Goal: Task Accomplishment & Management: Manage account settings

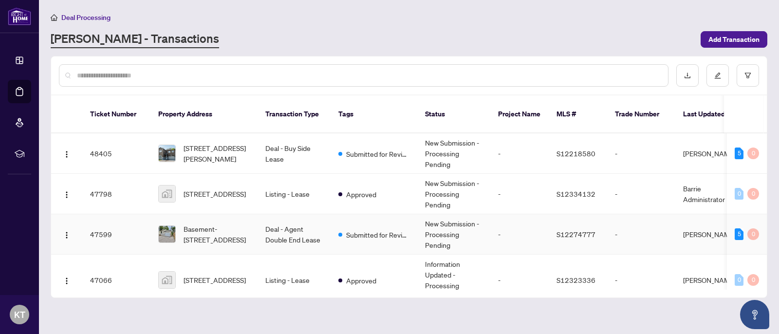
scroll to position [10, 0]
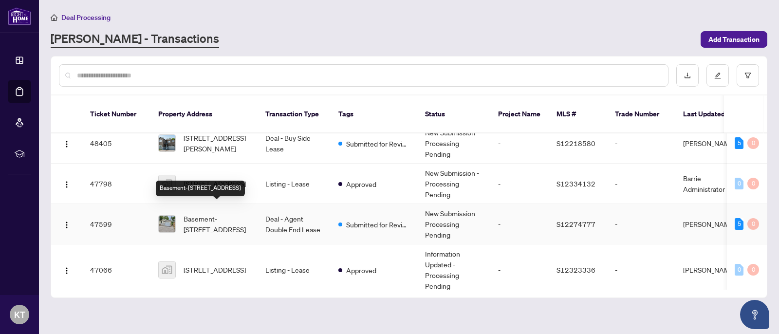
click at [219, 214] on span "Basement-[STREET_ADDRESS]" at bounding box center [216, 223] width 66 height 21
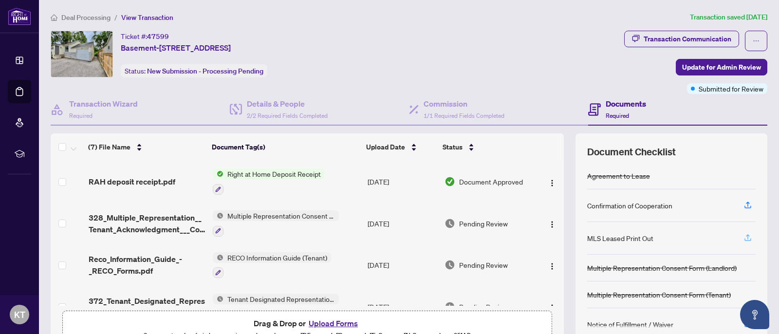
click at [751, 237] on icon "button" at bounding box center [747, 237] width 9 height 9
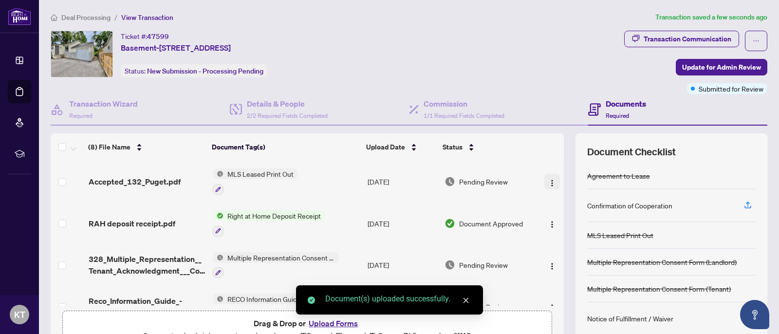
click at [544, 181] on button "button" at bounding box center [552, 182] width 16 height 16
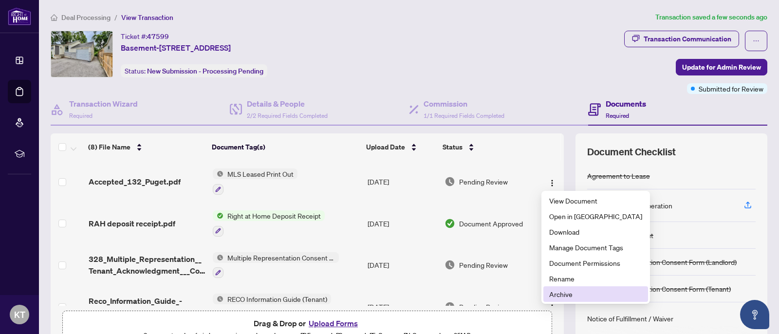
click at [570, 292] on span "Archive" at bounding box center [595, 294] width 93 height 11
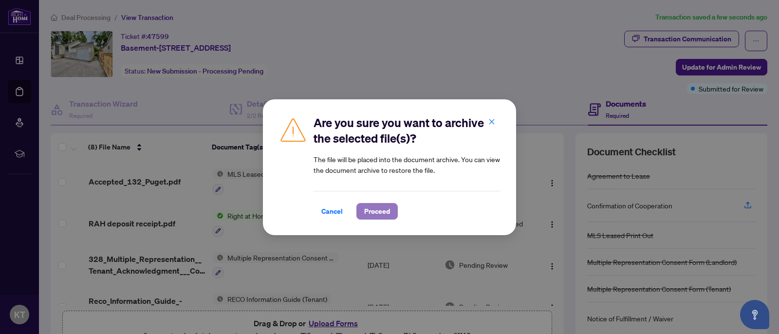
click at [374, 210] on span "Proceed" at bounding box center [377, 211] width 26 height 16
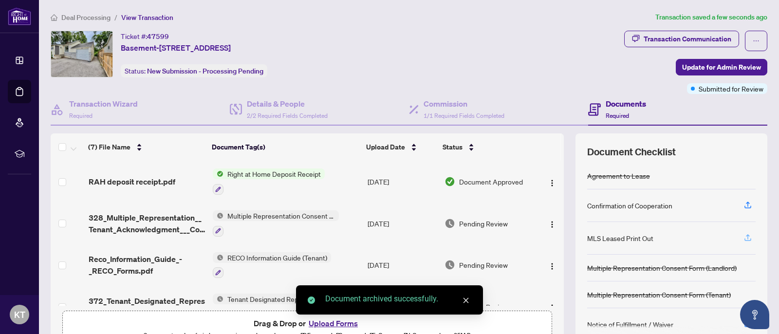
click at [749, 236] on icon "button" at bounding box center [747, 237] width 9 height 9
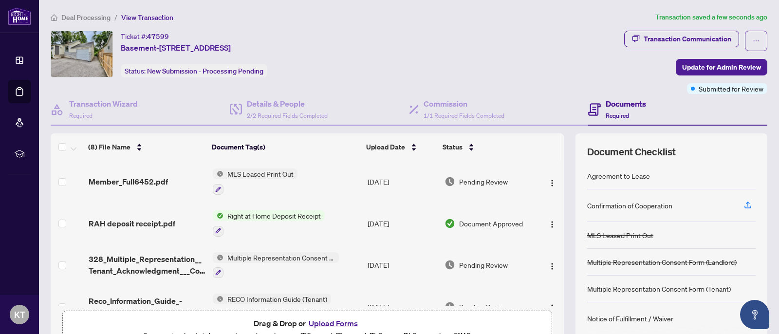
click at [97, 16] on span "Deal Processing" at bounding box center [85, 17] width 49 height 9
